Goal: Navigation & Orientation: Understand site structure

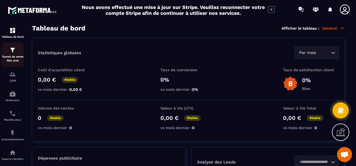
click at [11, 59] on p "Tunnel de vente Site web" at bounding box center [12, 59] width 22 height 8
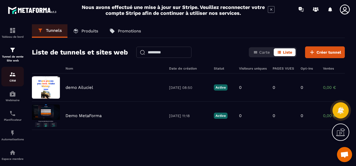
click at [12, 74] on img at bounding box center [12, 74] width 7 height 7
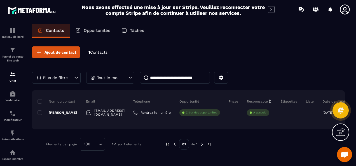
click at [115, 76] on p "Tout le monde" at bounding box center [109, 78] width 25 height 4
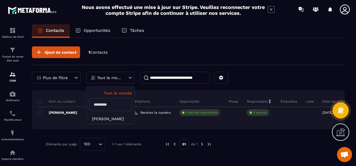
click at [115, 76] on p "Tout le monde" at bounding box center [109, 78] width 25 height 4
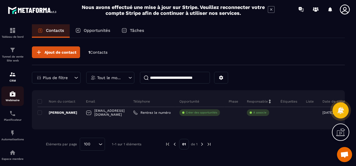
click at [14, 97] on img at bounding box center [12, 94] width 7 height 7
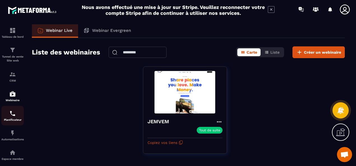
click at [15, 114] on img at bounding box center [12, 113] width 7 height 7
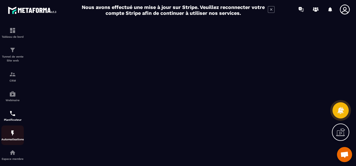
click at [14, 137] on img at bounding box center [12, 133] width 7 height 7
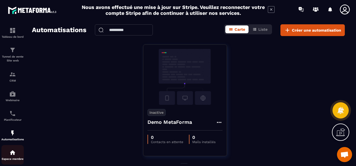
click at [15, 156] on img at bounding box center [12, 153] width 7 height 7
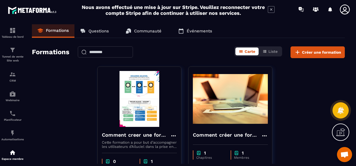
click at [192, 31] on p "Événements" at bounding box center [199, 31] width 25 height 5
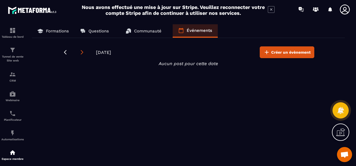
click at [83, 51] on icon at bounding box center [82, 53] width 6 height 6
click at [65, 50] on icon at bounding box center [65, 53] width 6 height 6
click at [53, 29] on p "Formations" at bounding box center [57, 31] width 23 height 5
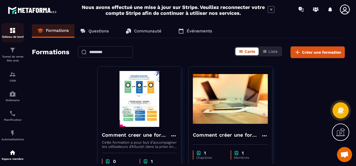
click at [17, 33] on div "Tableau de bord" at bounding box center [12, 32] width 22 height 11
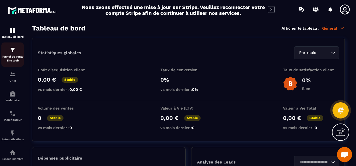
click at [17, 53] on div "Tunnel de vente Site web" at bounding box center [12, 55] width 22 height 16
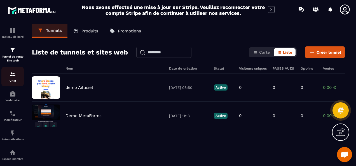
click at [15, 77] on img at bounding box center [12, 74] width 7 height 7
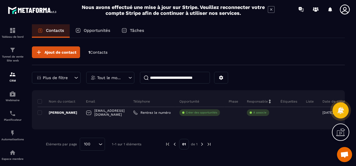
click at [101, 31] on p "Opportunités" at bounding box center [97, 30] width 27 height 5
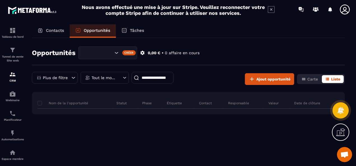
click at [135, 30] on p "Tâches" at bounding box center [137, 30] width 14 height 5
